Goal: Information Seeking & Learning: Learn about a topic

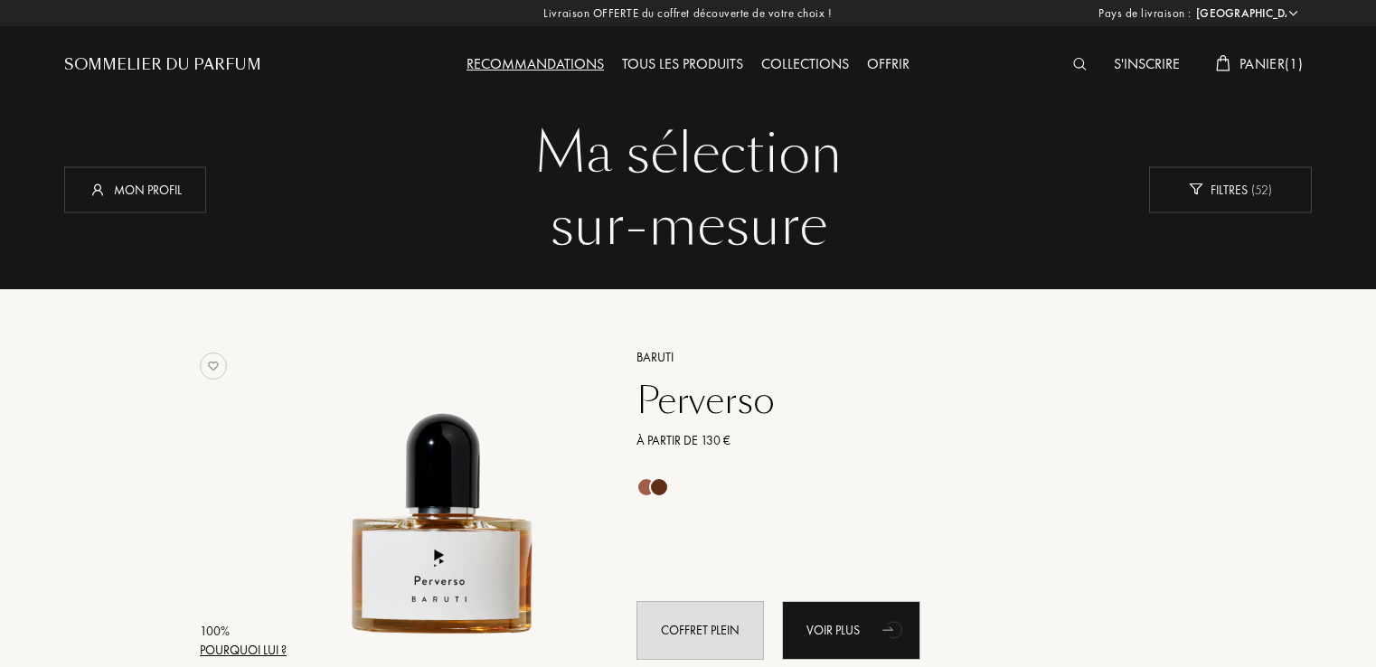
select select "FR"
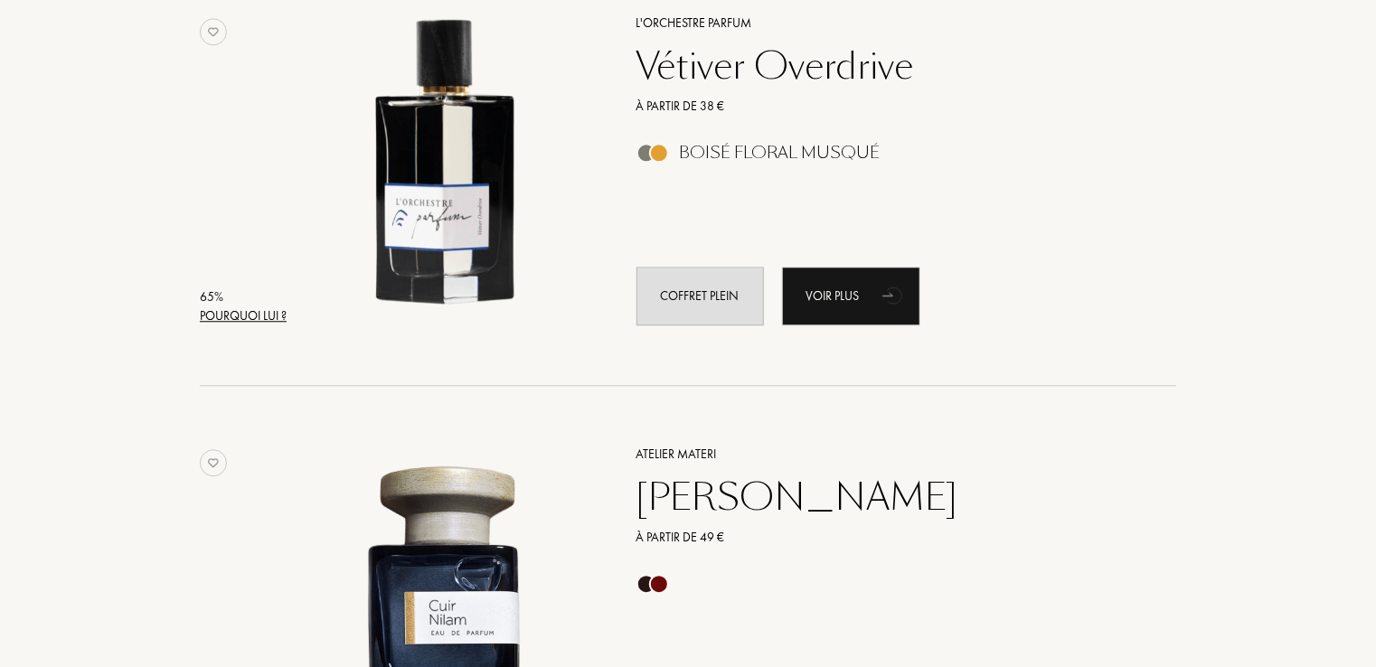
scroll to position [47536, 0]
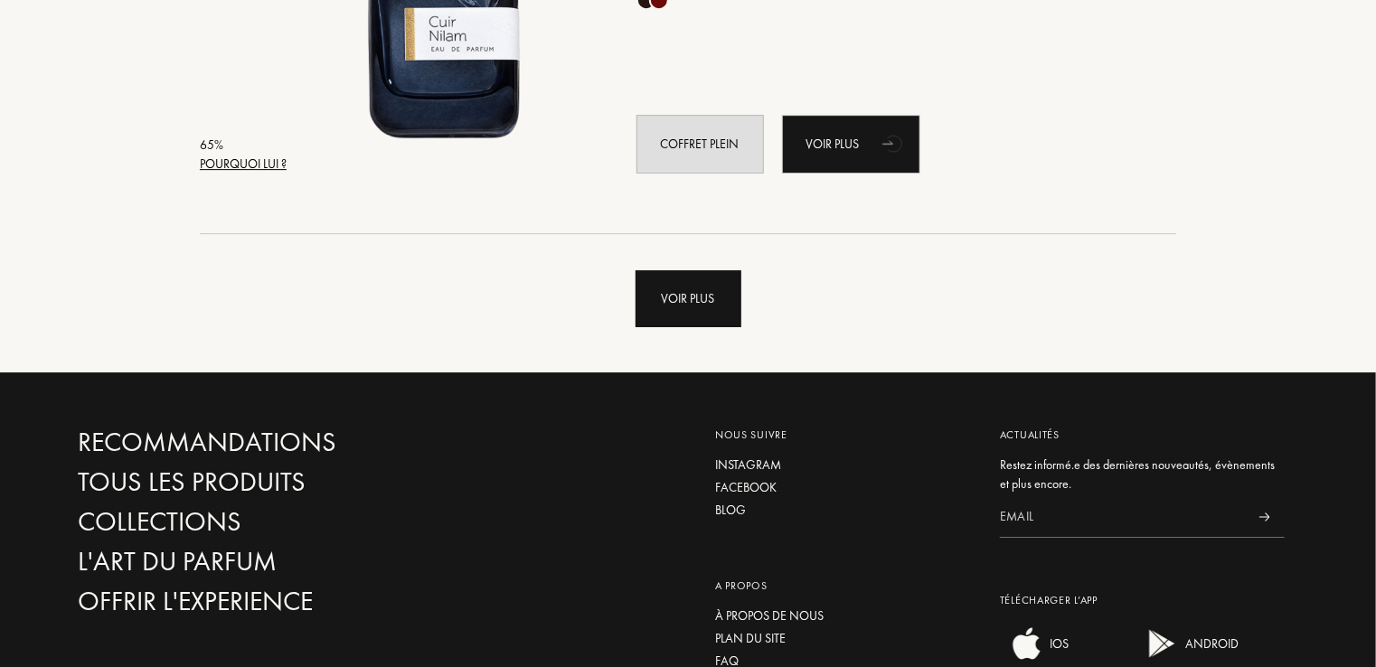
click at [689, 298] on div "Voir plus" at bounding box center [688, 298] width 106 height 57
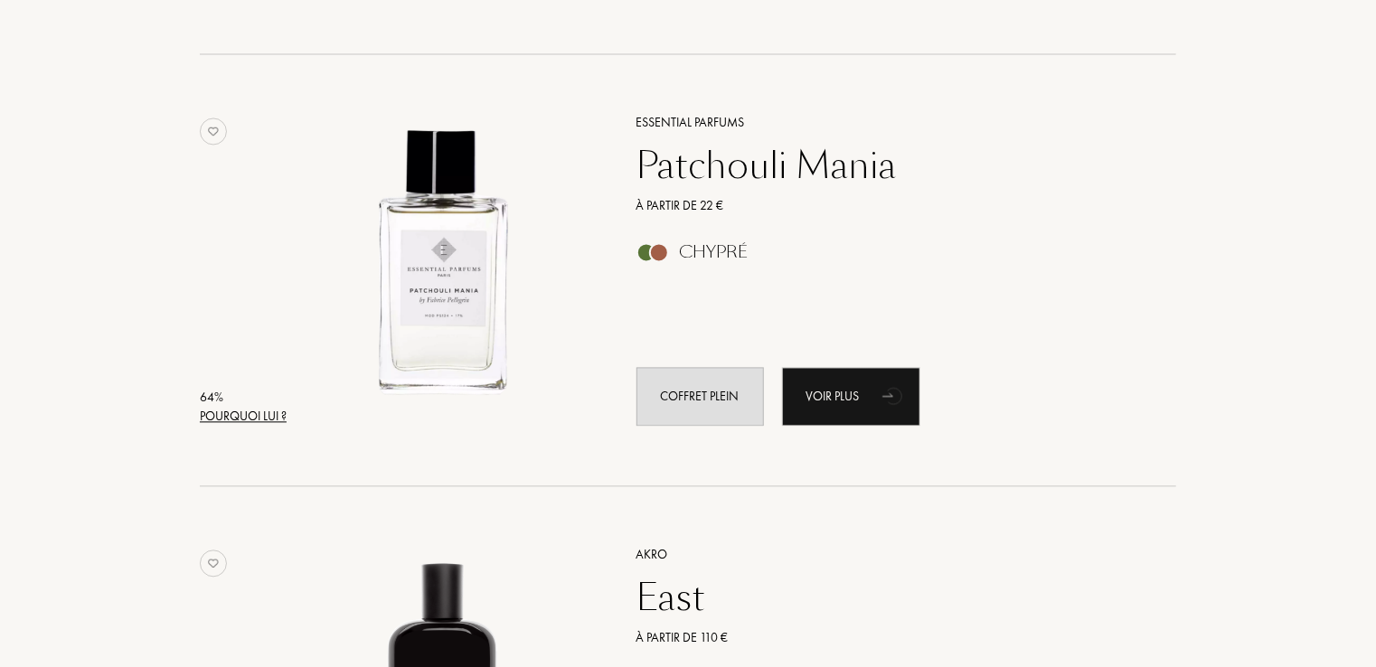
scroll to position [50456, 0]
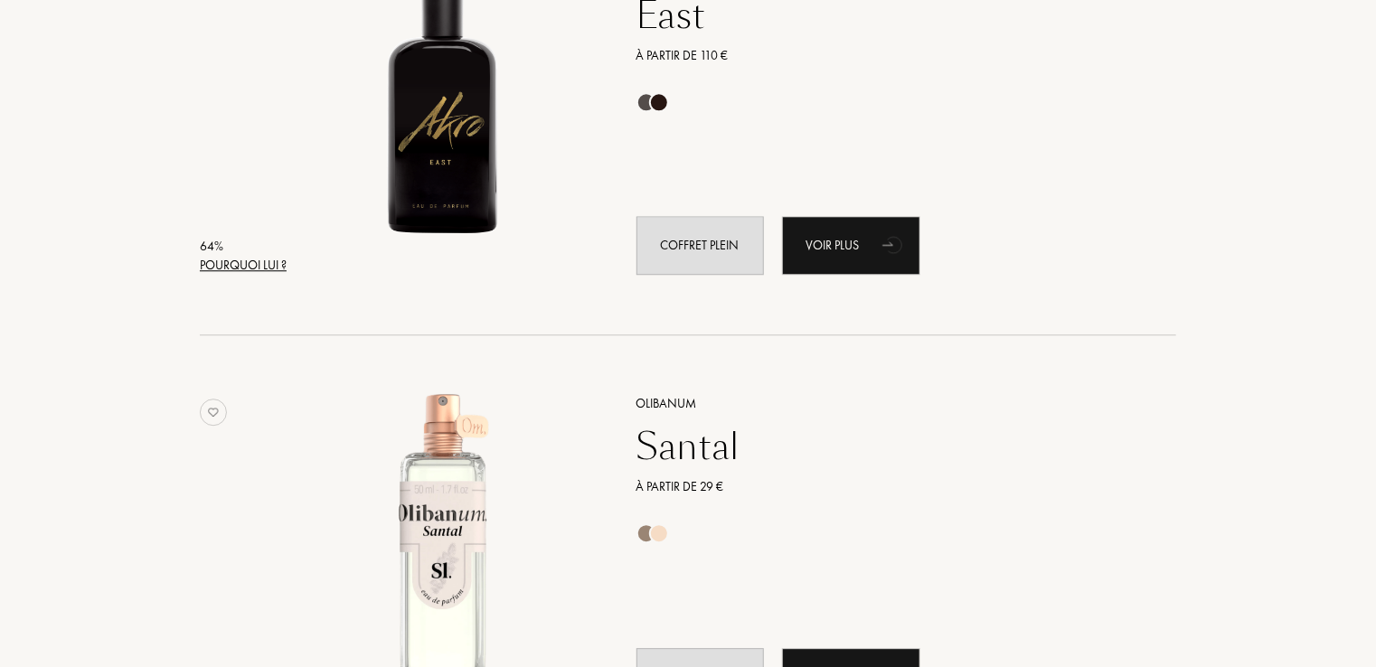
click at [665, 442] on div "Santal" at bounding box center [886, 446] width 527 height 43
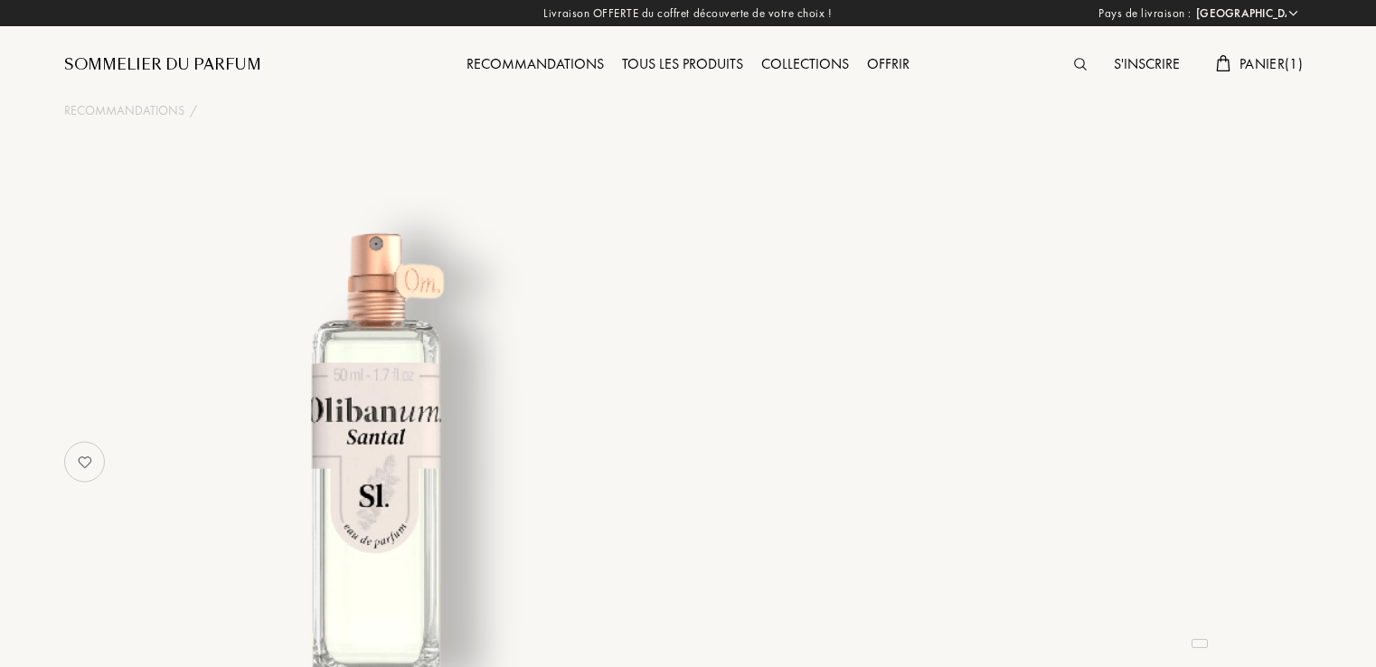
select select "FR"
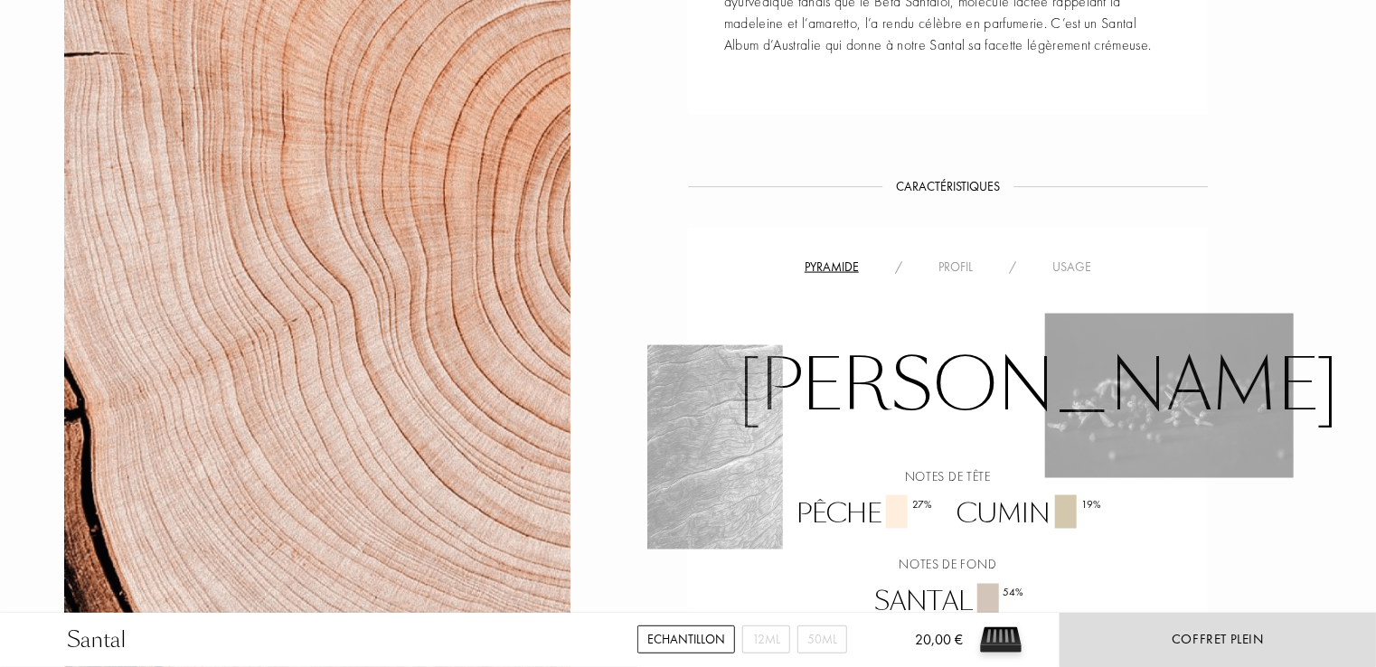
scroll to position [1752, 0]
